Goal: Use online tool/utility: Use online tool/utility

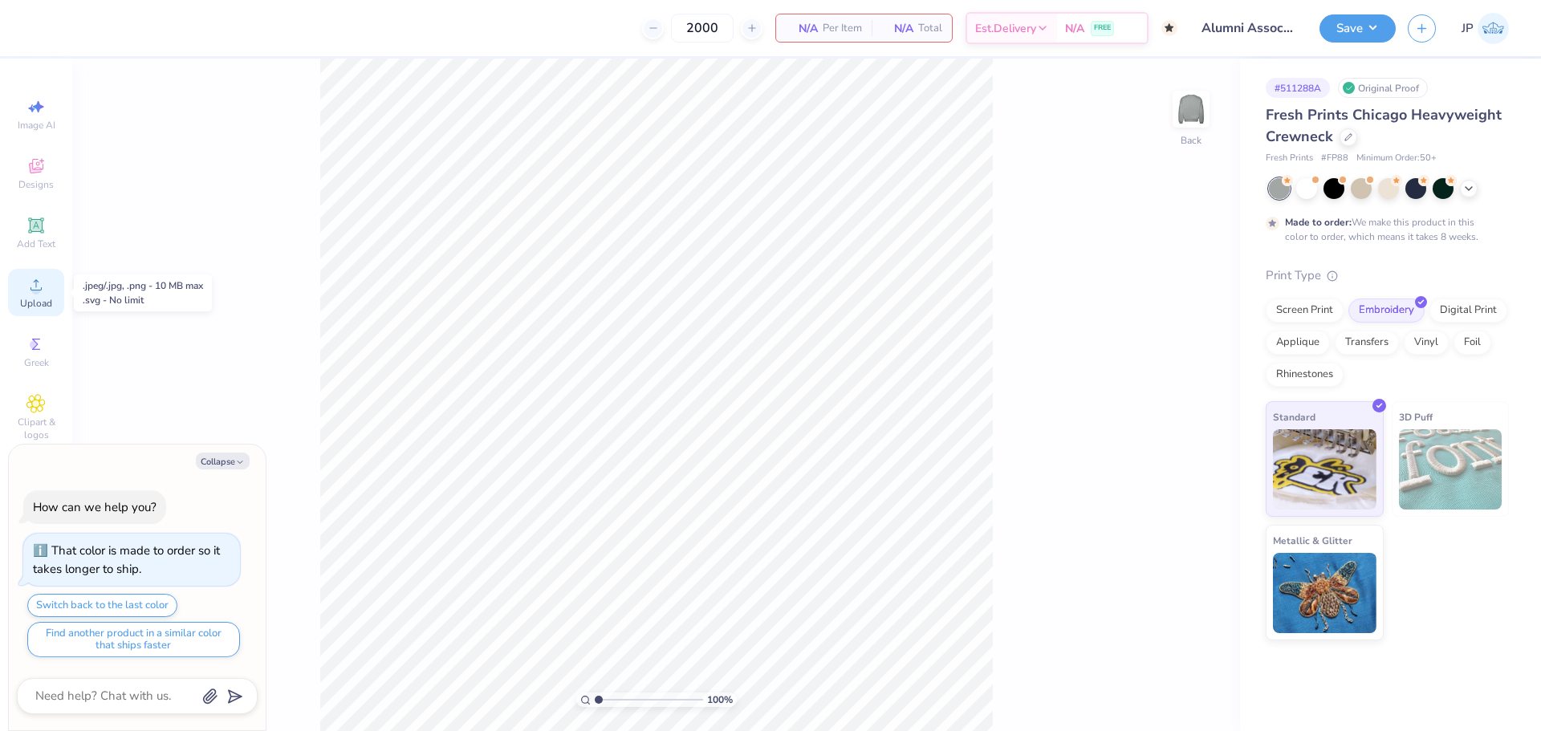
click at [26, 291] on icon at bounding box center [35, 284] width 19 height 19
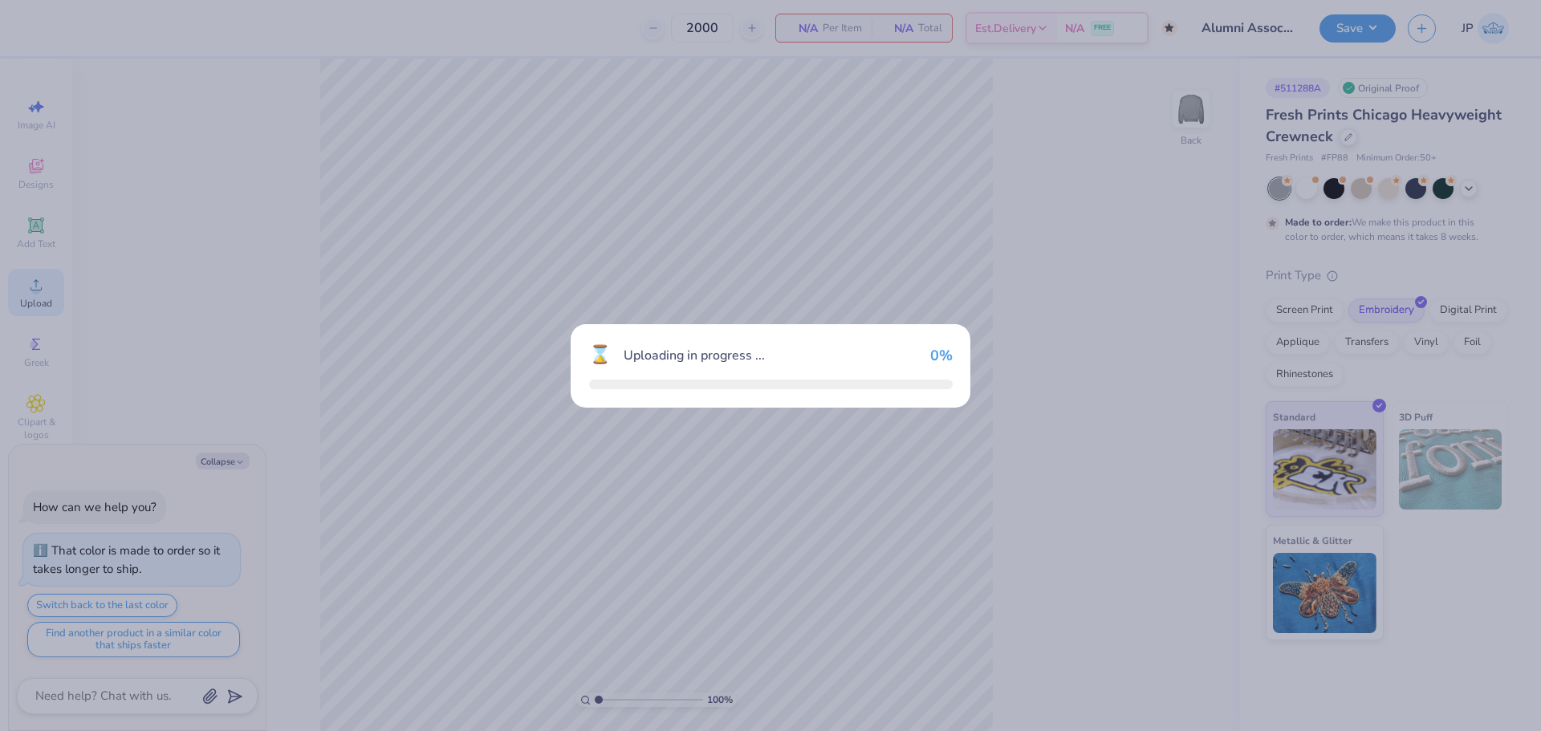
type textarea "x"
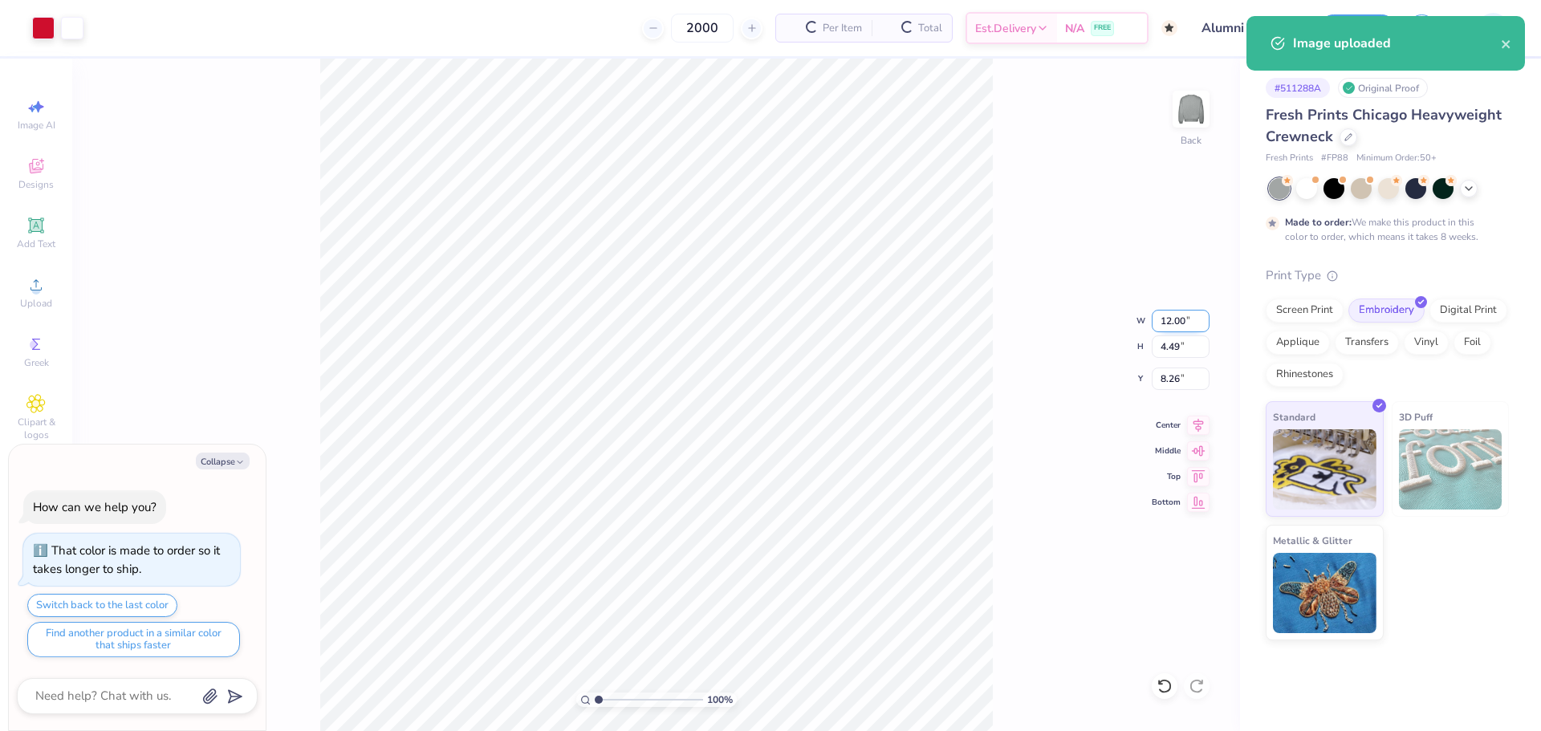
click at [1180, 318] on input "12.00" at bounding box center [1181, 321] width 58 height 22
type input "9"
type textarea "x"
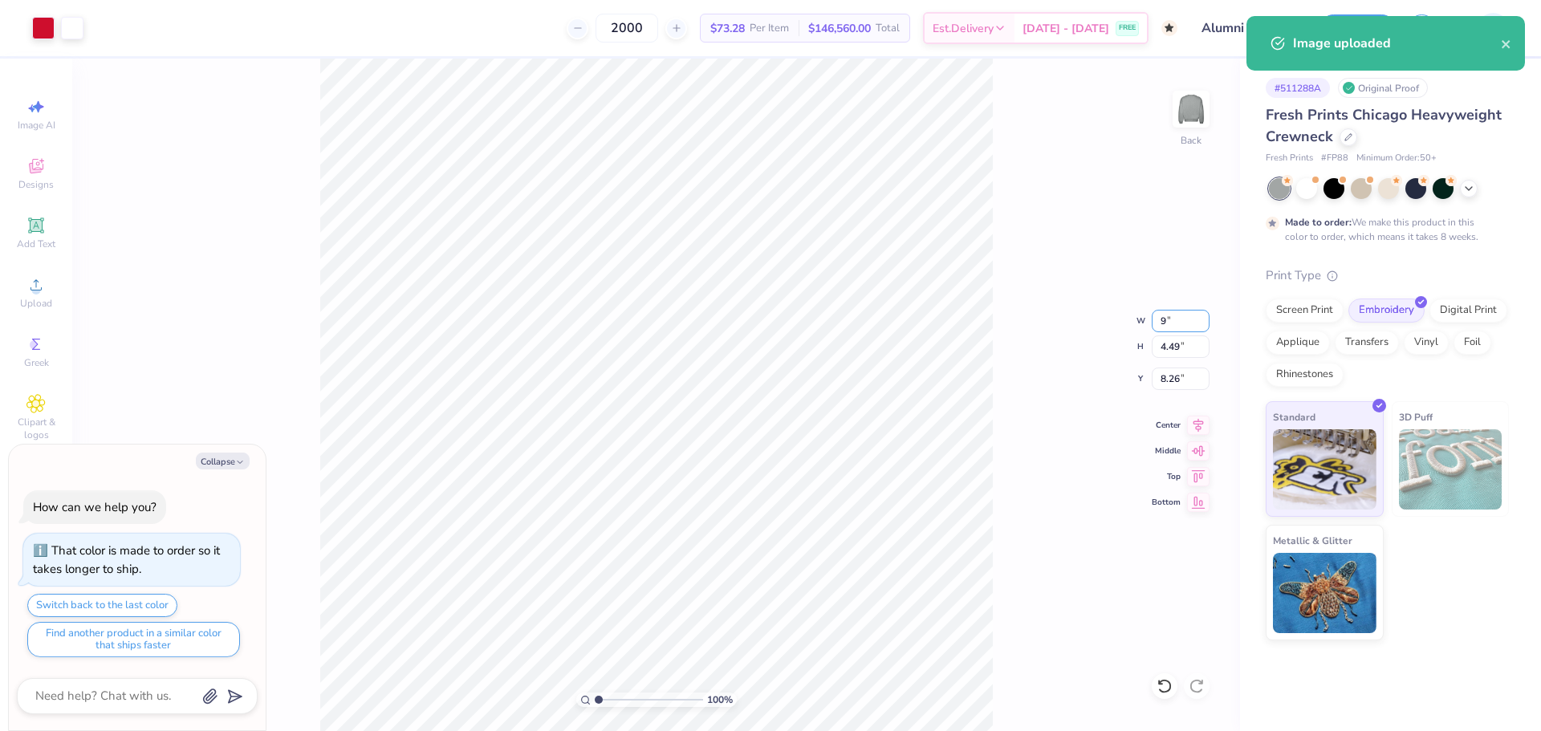
type input "9.00"
type input "3.37"
type input "8.82"
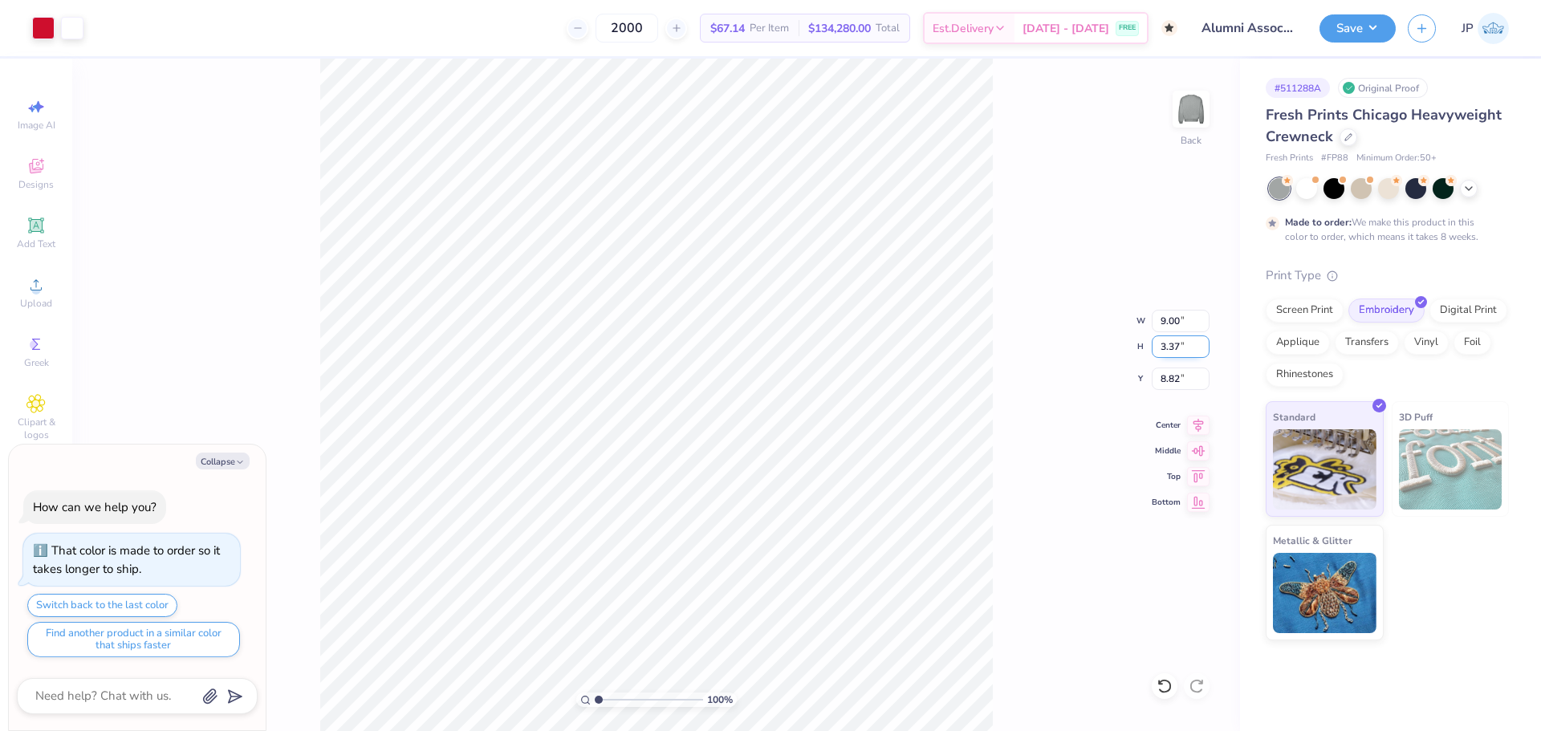
click at [1191, 351] on input "3.37" at bounding box center [1181, 346] width 58 height 22
click at [1176, 345] on input "3.37" at bounding box center [1181, 346] width 58 height 22
type input "3"
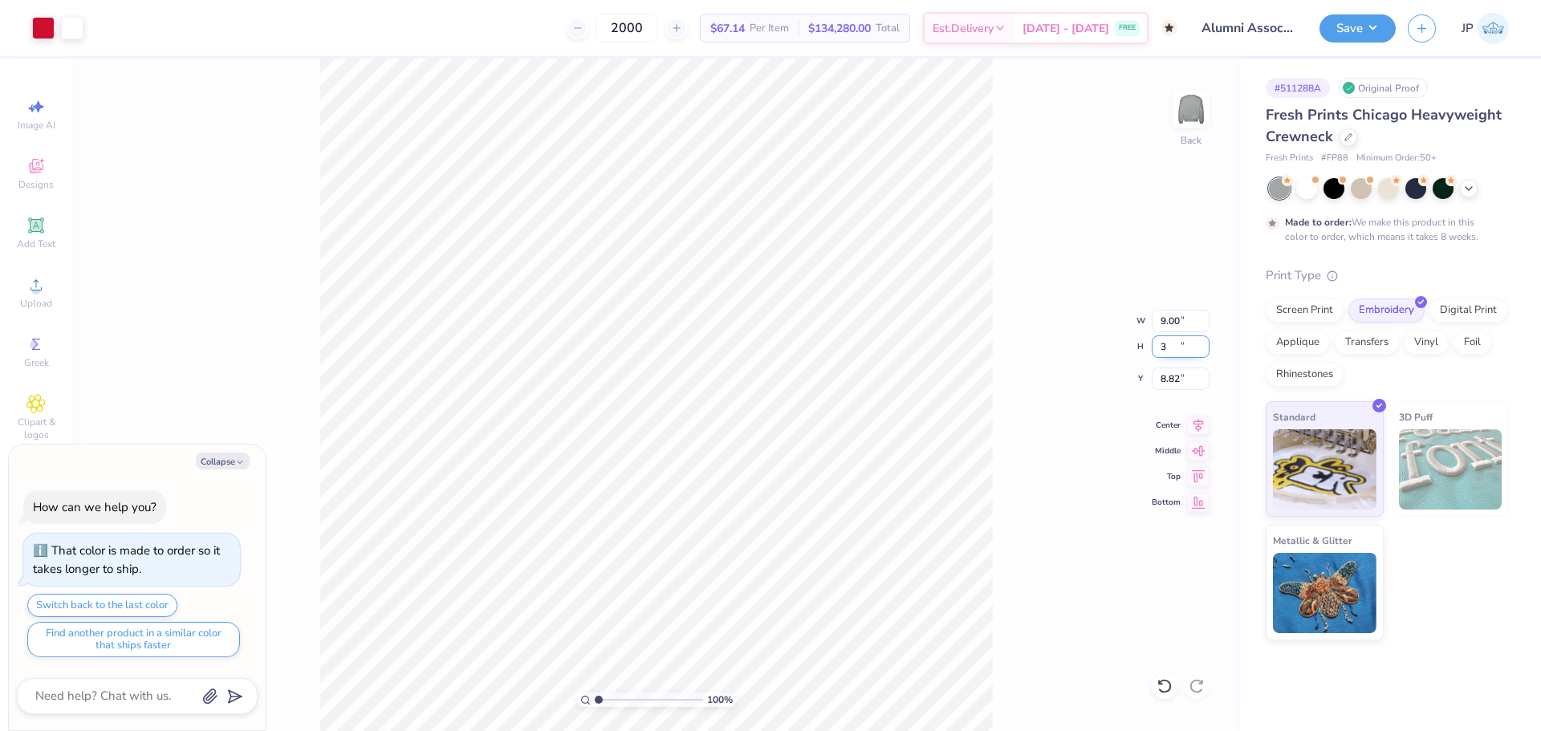
type textarea "x"
type input "8.02"
type input "3.00"
type input "9.00"
click at [1167, 320] on input "8.02" at bounding box center [1181, 321] width 58 height 22
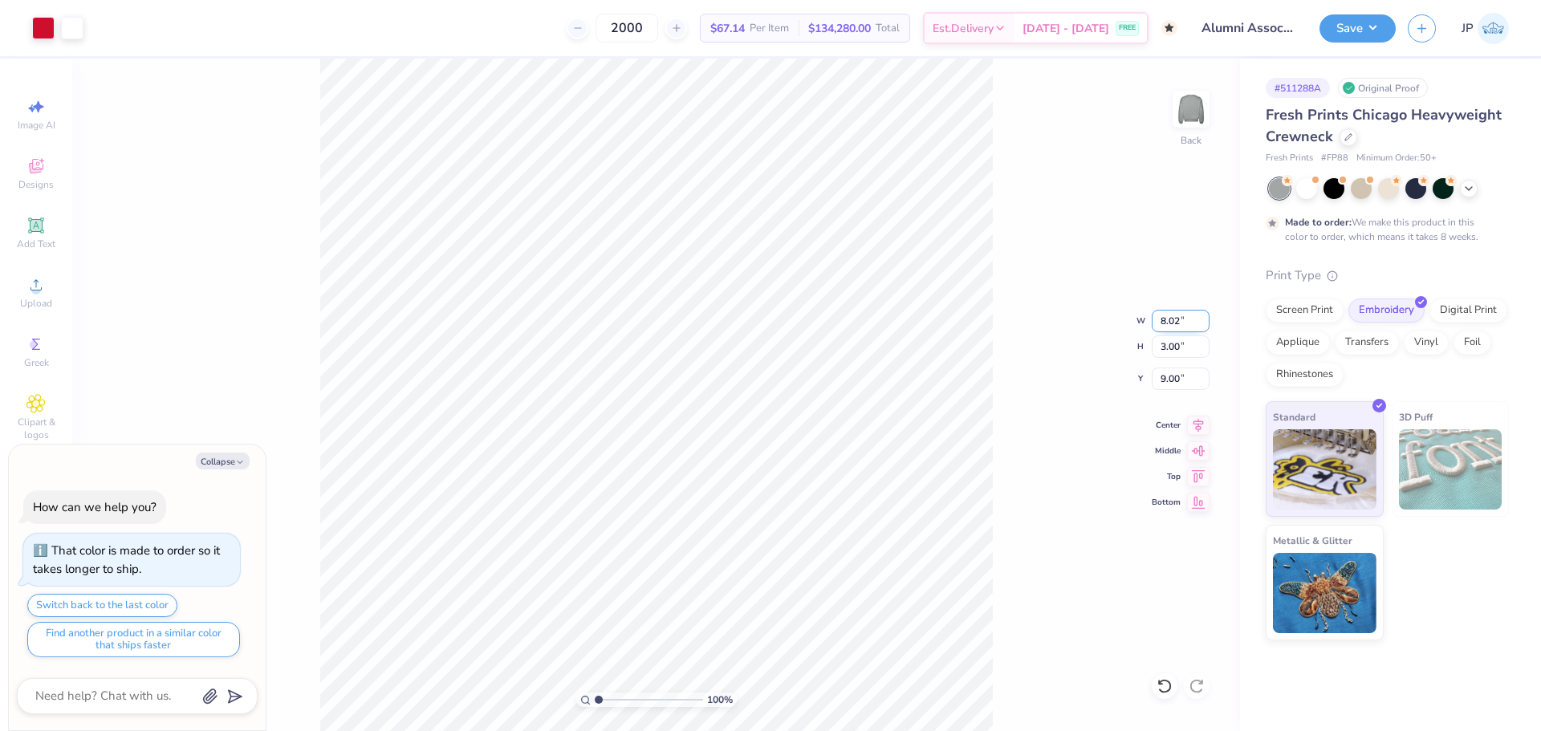
click at [1167, 320] on input "8.02" at bounding box center [1181, 321] width 58 height 22
type input "9"
type textarea "x"
type input "9.00"
type input "3.37"
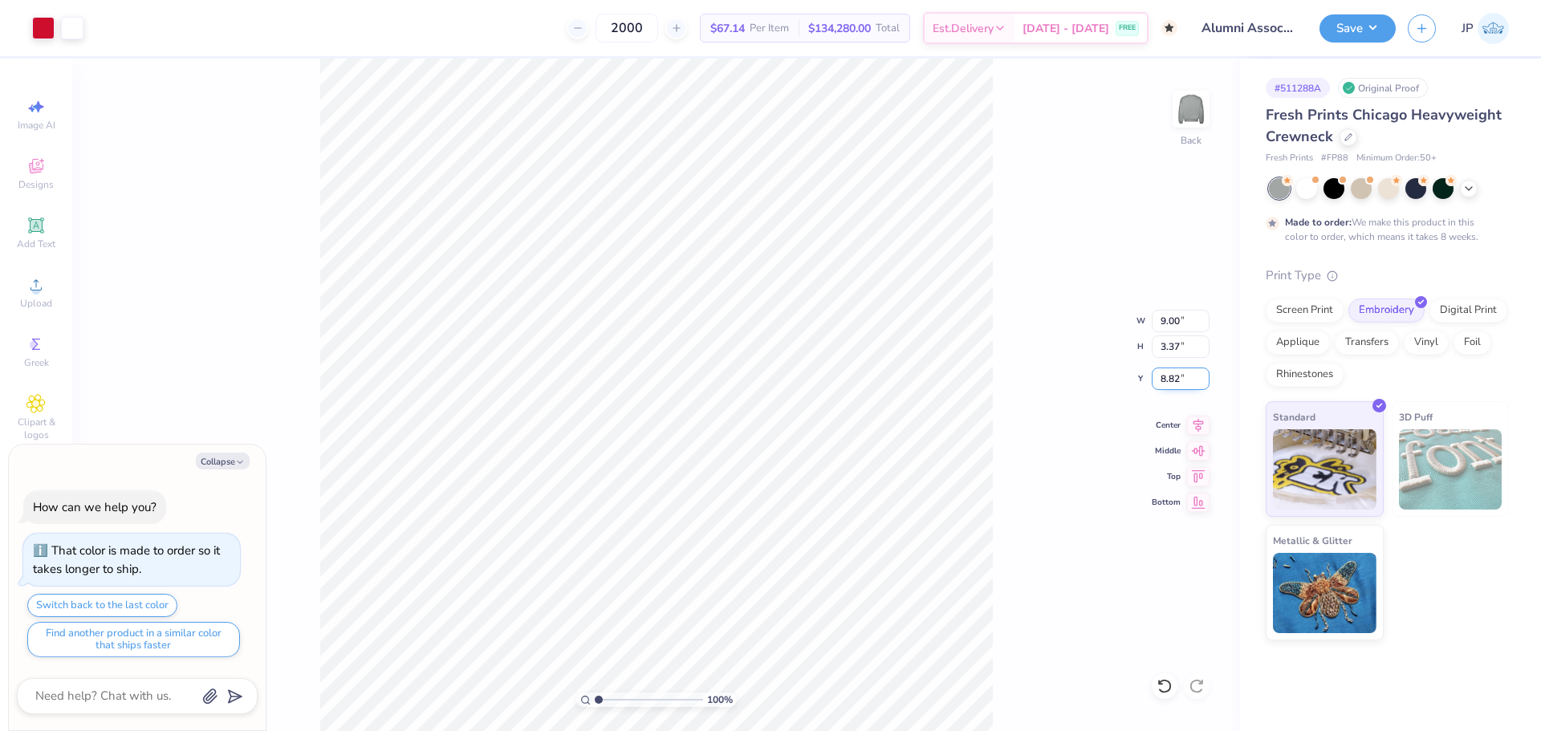
click at [1162, 375] on input "8.82" at bounding box center [1181, 379] width 58 height 22
type input "3"
type textarea "x"
type input "3.00"
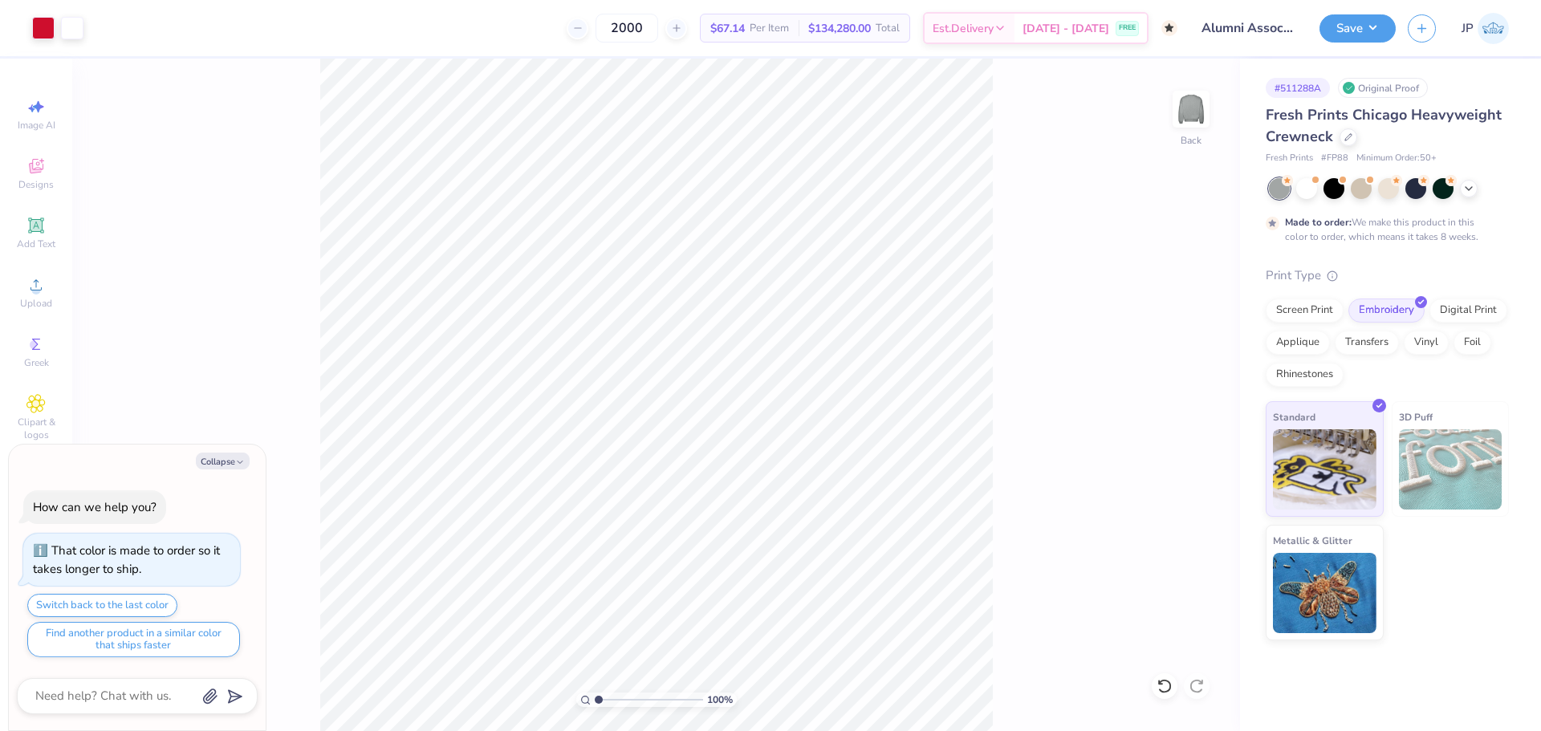
type textarea "x"
click at [1161, 321] on input "9.00" at bounding box center [1181, 321] width 58 height 22
type input "10"
type textarea "x"
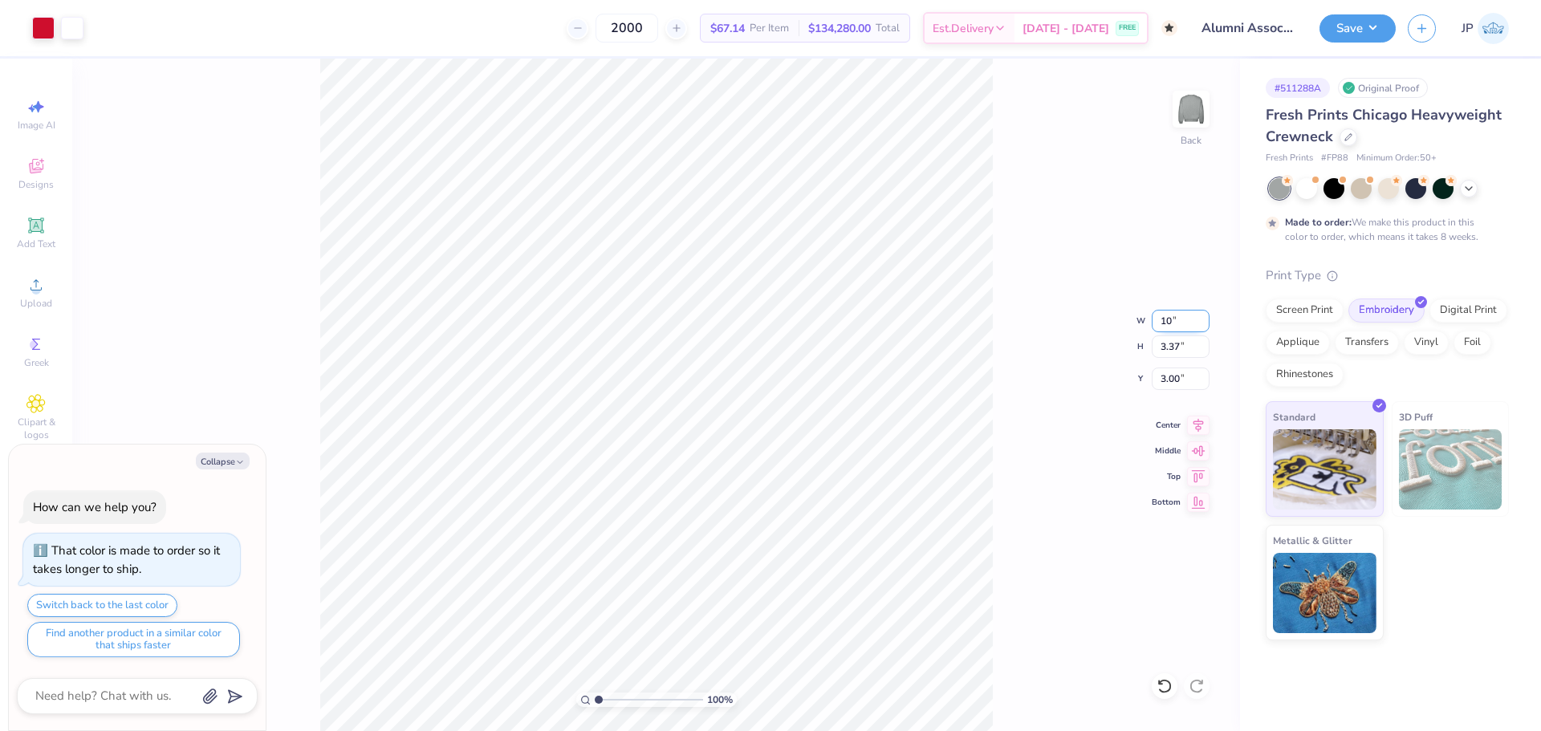
type input "10.00"
type input "3.74"
click at [1176, 374] on input "2.81" at bounding box center [1181, 379] width 58 height 22
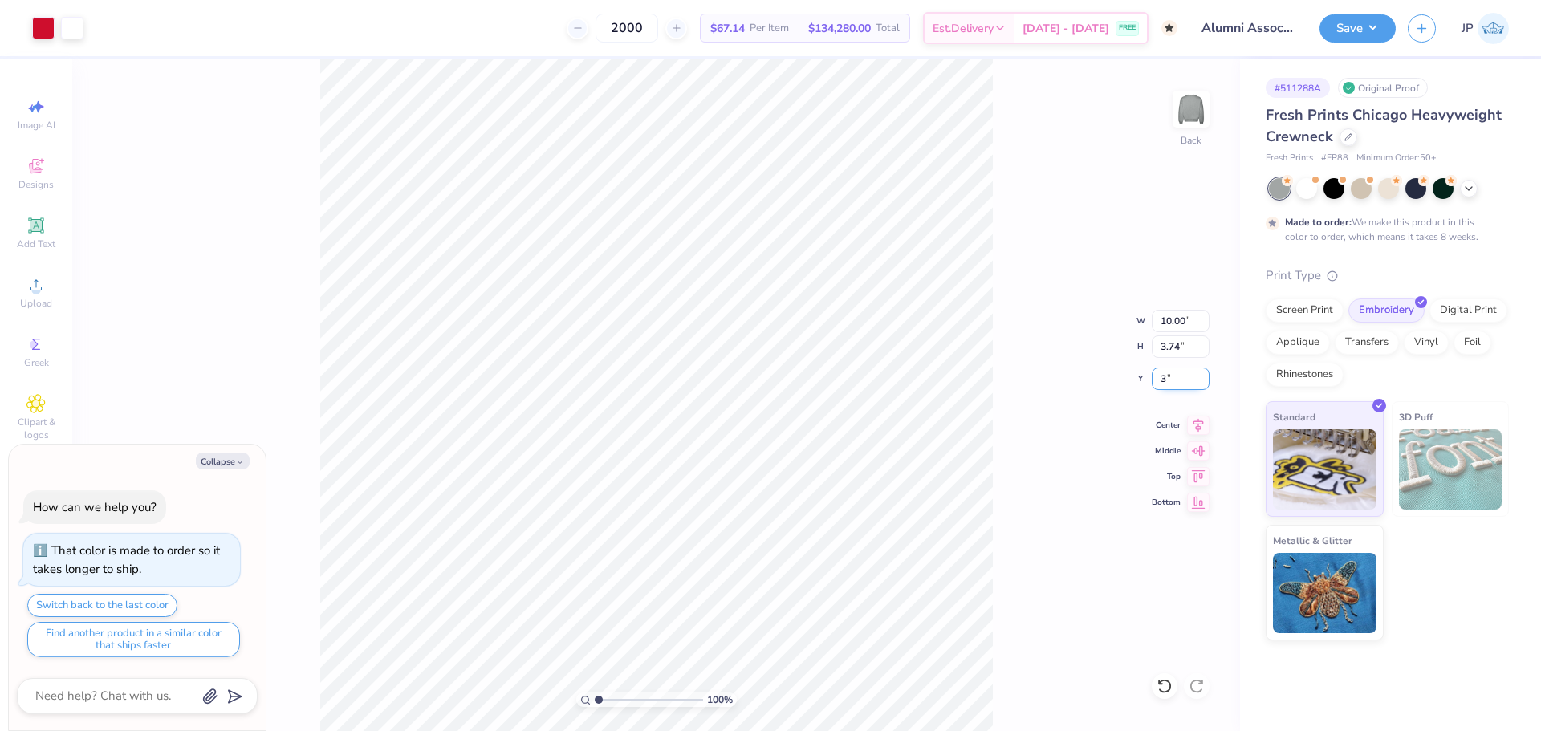
type input "3"
type textarea "x"
type input "3.00"
click at [1342, 17] on button "Save" at bounding box center [1357, 26] width 76 height 28
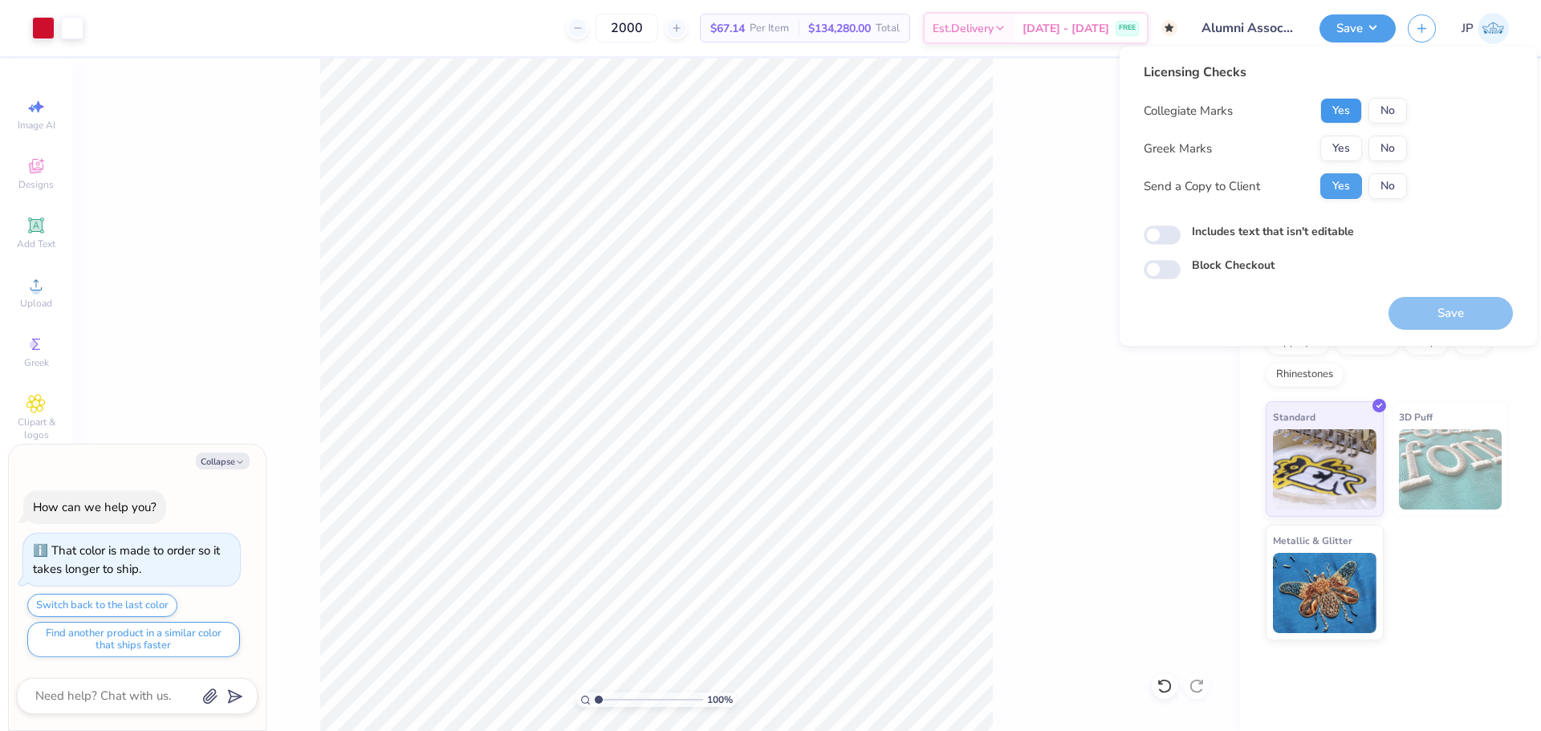
click at [1341, 100] on button "Yes" at bounding box center [1341, 111] width 42 height 26
click at [1384, 140] on button "No" at bounding box center [1387, 149] width 39 height 26
click at [1444, 303] on button "Save" at bounding box center [1450, 313] width 124 height 33
type textarea "x"
